Goal: Information Seeking & Learning: Learn about a topic

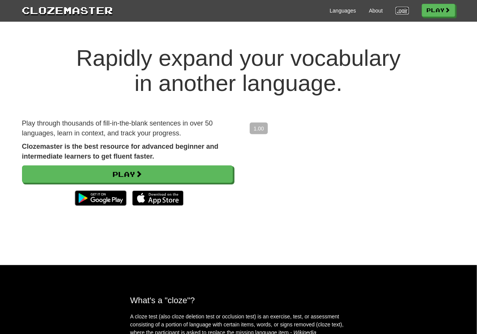
click at [403, 13] on link "Login" at bounding box center [402, 11] width 13 height 8
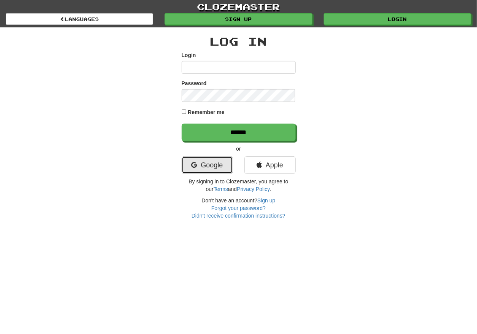
click at [212, 157] on link "Google" at bounding box center [207, 164] width 51 height 17
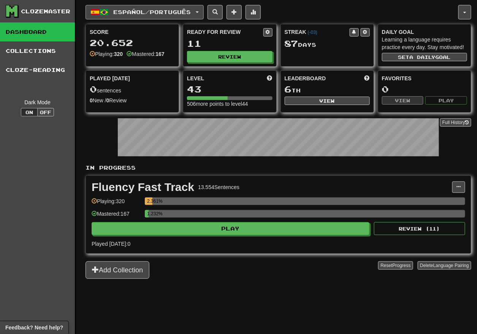
click at [183, 16] on button "Español / Português" at bounding box center [145, 12] width 118 height 14
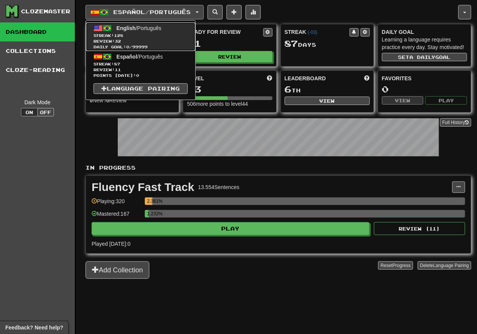
click at [161, 39] on span "Review: 32" at bounding box center [141, 41] width 94 height 6
